Goal: Transaction & Acquisition: Purchase product/service

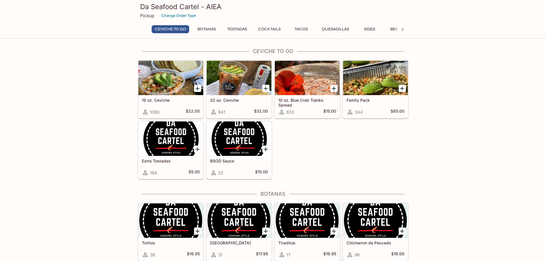
click at [206, 30] on button "Botanas" at bounding box center [207, 29] width 26 height 8
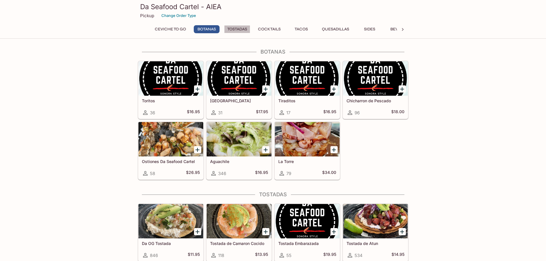
click at [234, 29] on button "Tostadas" at bounding box center [237, 29] width 26 height 8
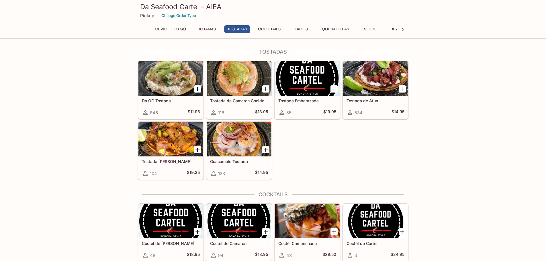
click at [267, 27] on button "Cocktails" at bounding box center [269, 29] width 29 height 8
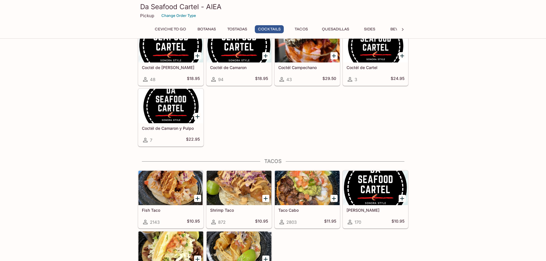
scroll to position [514, 0]
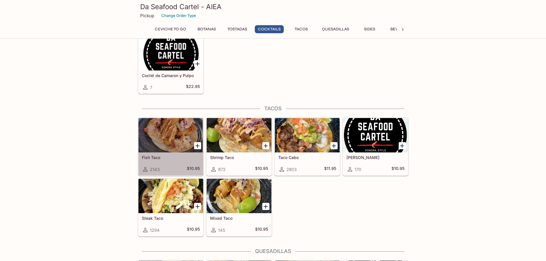
click at [167, 148] on div at bounding box center [170, 135] width 65 height 34
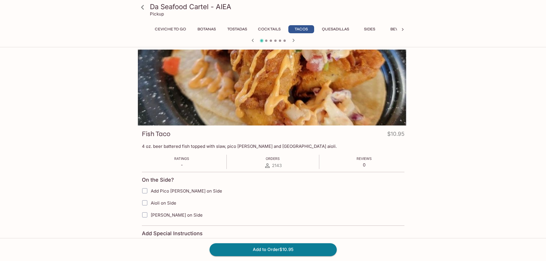
drag, startPoint x: 129, startPoint y: 84, endPoint x: 142, endPoint y: 87, distance: 13.2
click at [134, 82] on div "Da Seafood Cartel - AIEA Pickup Ceviche To Go Botanas Tostadas Cocktails Tacos …" at bounding box center [273, 187] width 367 height 275
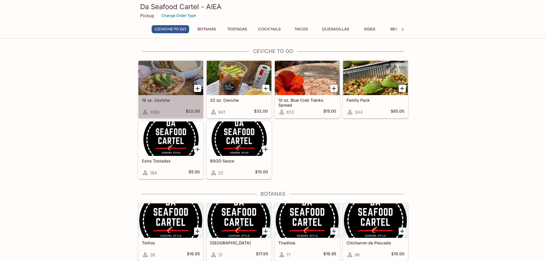
click at [158, 90] on div at bounding box center [170, 78] width 65 height 34
